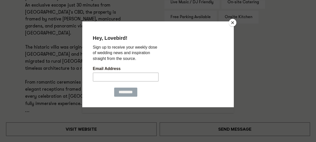
scroll to position [370, 0]
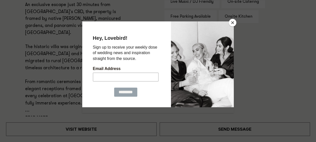
click at [235, 24] on button "Close" at bounding box center [233, 23] width 8 height 8
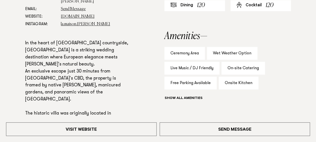
scroll to position [304, 0]
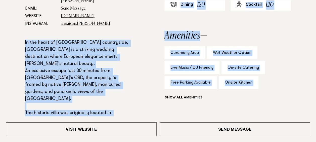
drag, startPoint x: 25, startPoint y: 42, endPoint x: 118, endPoint y: 119, distance: 120.7
copy body "In the heart of [GEOGRAPHIC_DATA] countryside, [GEOGRAPHIC_DATA] is a striking …"
click at [130, 112] on p "In the heart of [GEOGRAPHIC_DATA] countryside, [GEOGRAPHIC_DATA] is a striking …" at bounding box center [78, 109] width 107 height 140
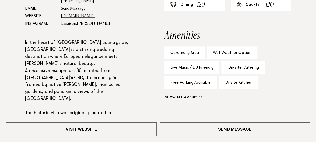
click at [26, 42] on p "In the heart of [GEOGRAPHIC_DATA] countryside, [GEOGRAPHIC_DATA] is a striking …" at bounding box center [78, 109] width 107 height 140
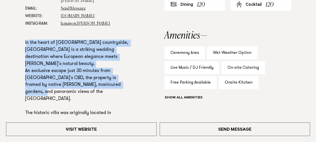
click at [57, 89] on p "In the heart of [GEOGRAPHIC_DATA] countryside, [GEOGRAPHIC_DATA] is a striking …" at bounding box center [78, 109] width 107 height 140
copy p "n the heart of [GEOGRAPHIC_DATA] countryside, [GEOGRAPHIC_DATA] is a striking w…"
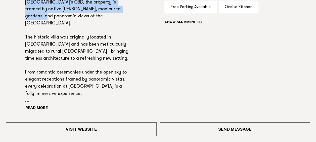
scroll to position [380, 0]
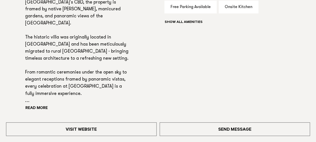
click at [25, 23] on div "Phone: Show Number [PHONE_NUMBER] Address: [STREET_ADDRESS][PERSON_NAME] Email:…" at bounding box center [158, 20] width 308 height 227
click at [26, 23] on p "In the heart of [GEOGRAPHIC_DATA] countryside, [GEOGRAPHIC_DATA] is a striking …" at bounding box center [78, 34] width 107 height 140
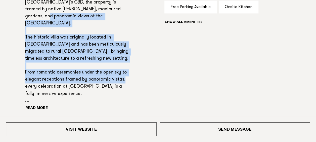
click at [55, 78] on p "In the heart of [GEOGRAPHIC_DATA] countryside, [GEOGRAPHIC_DATA] is a striking …" at bounding box center [78, 34] width 107 height 140
copy p "The historic villa was originally located in [GEOGRAPHIC_DATA] and has been met…"
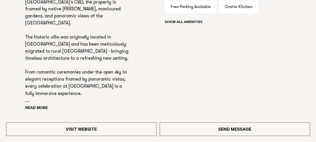
click at [37, 105] on div "Read more" at bounding box center [78, 38] width 107 height 148
click at [38, 107] on button "Read more" at bounding box center [47, 108] width 45 height 8
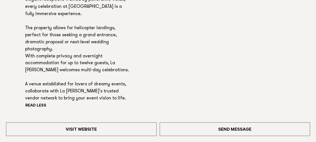
scroll to position [460, 0]
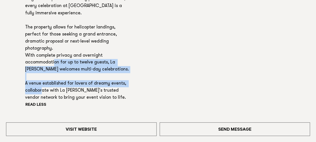
copy p "A venue established for lovers of dreamy events, collaborate with [PERSON_NAME]…"
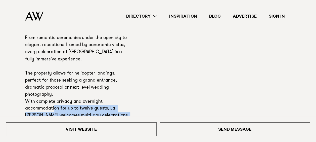
scroll to position [408, 0]
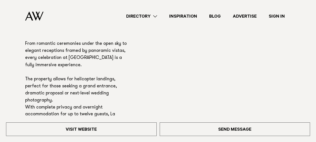
click at [26, 64] on p "In the heart of [GEOGRAPHIC_DATA] countryside, [GEOGRAPHIC_DATA] is a striking …" at bounding box center [78, 44] width 107 height 218
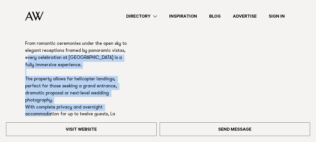
click at [94, 100] on p "In the heart of [GEOGRAPHIC_DATA] countryside, [GEOGRAPHIC_DATA] is a striking …" at bounding box center [78, 44] width 107 height 218
copy p "The property allows for helicopter landings, perfect for those seeking a grand …"
